Goal: Check status

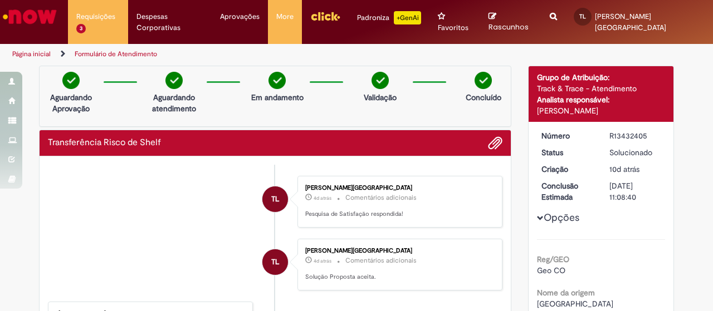
click at [37, 22] on img "Ir para a Homepage" at bounding box center [29, 17] width 57 height 22
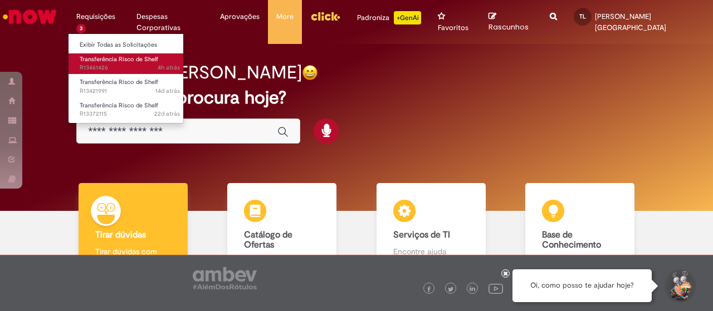
click at [132, 62] on span "Transferência Risco de Shelf" at bounding box center [119, 59] width 79 height 8
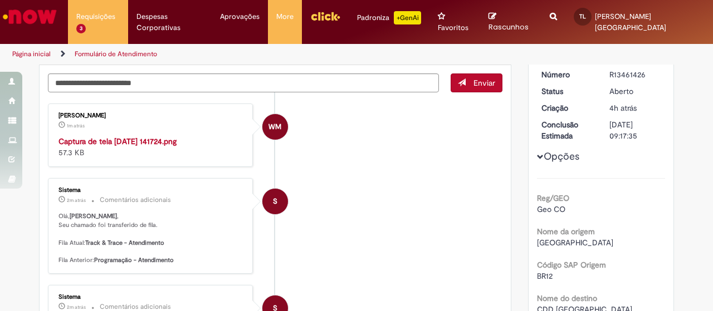
scroll to position [88, 0]
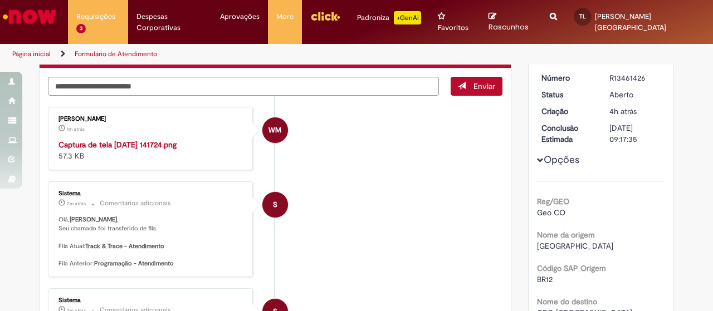
click at [121, 139] on img "Histórico de tíquete" at bounding box center [151, 139] width 186 height 0
click at [422, 277] on li "S Sistema 2m atrás 2 minutos atrás Comentários adicionais Olá, Thomaz , Seu cha…" at bounding box center [275, 229] width 455 height 95
